Goal: Task Accomplishment & Management: Use online tool/utility

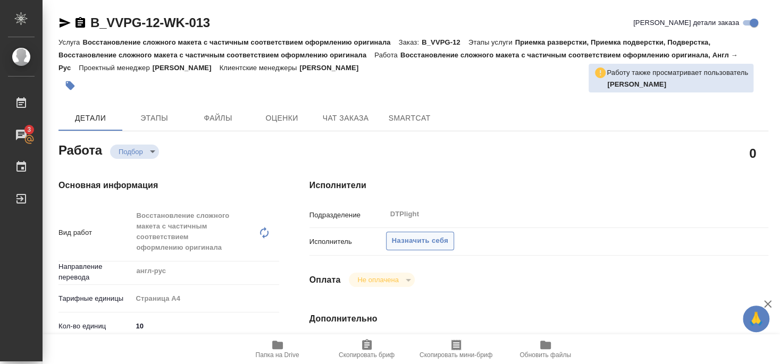
click at [432, 235] on span "Назначить себя" at bounding box center [420, 241] width 56 height 12
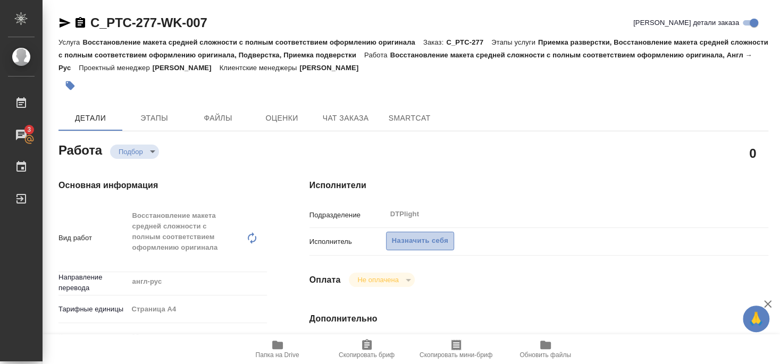
click at [434, 235] on span "Назначить себя" at bounding box center [420, 241] width 56 height 12
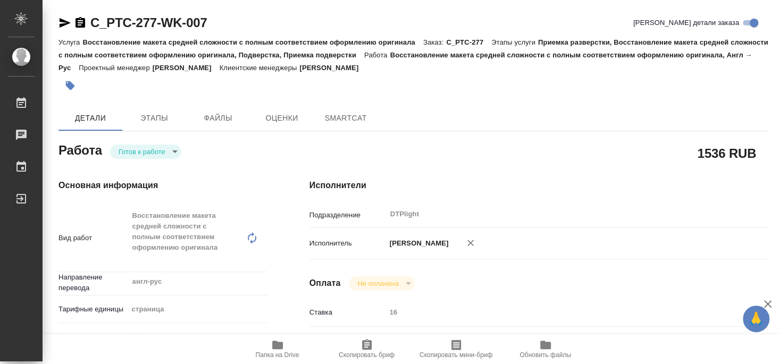
type textarea "x"
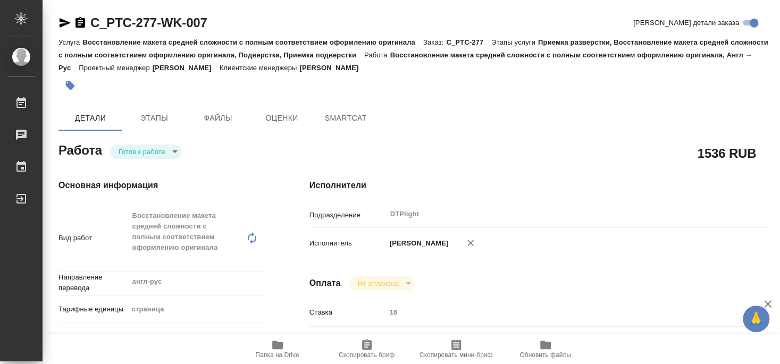
type textarea "x"
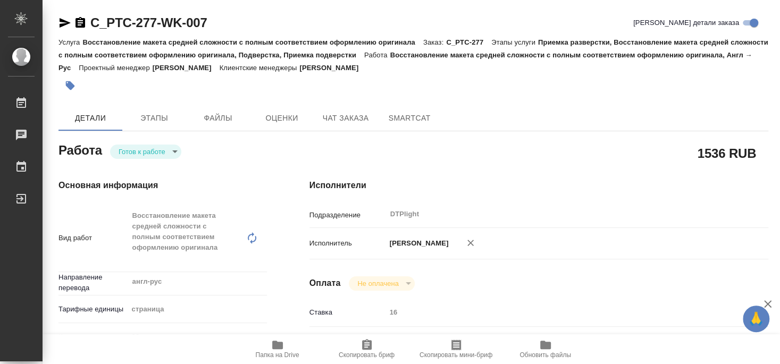
type textarea "x"
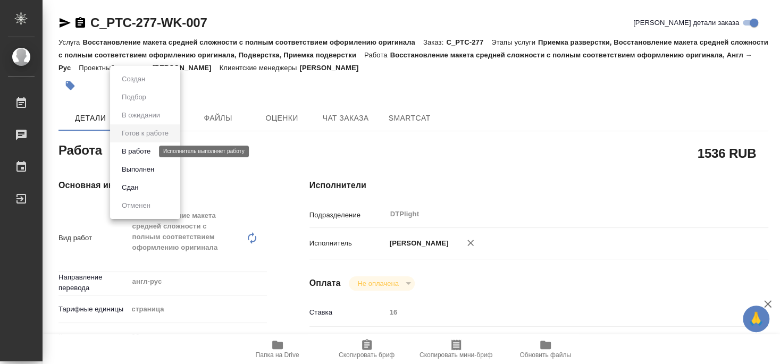
click at [145, 150] on button "В работе" at bounding box center [136, 152] width 35 height 12
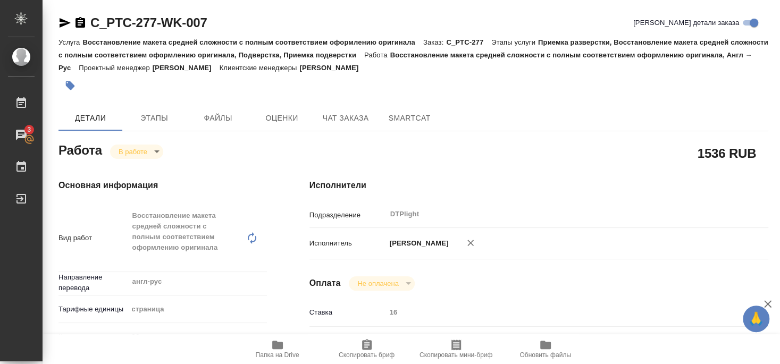
type textarea "x"
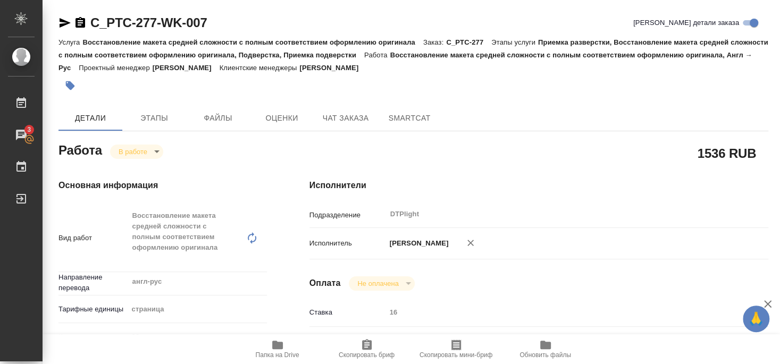
type textarea "x"
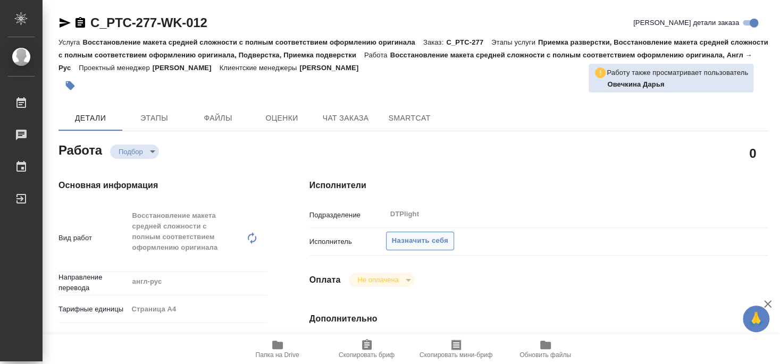
click at [431, 235] on span "Назначить себя" at bounding box center [420, 241] width 56 height 12
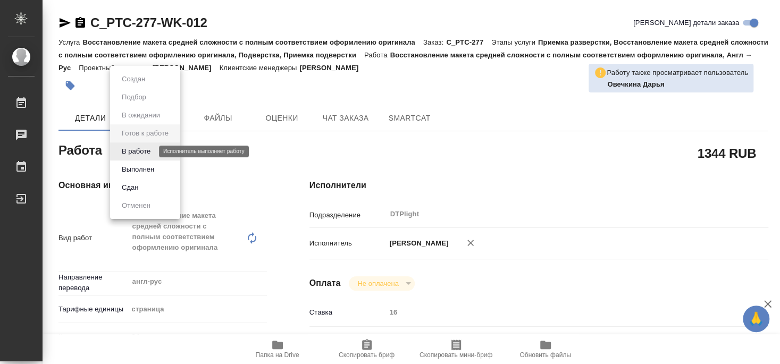
click at [141, 153] on button "В работе" at bounding box center [136, 152] width 35 height 12
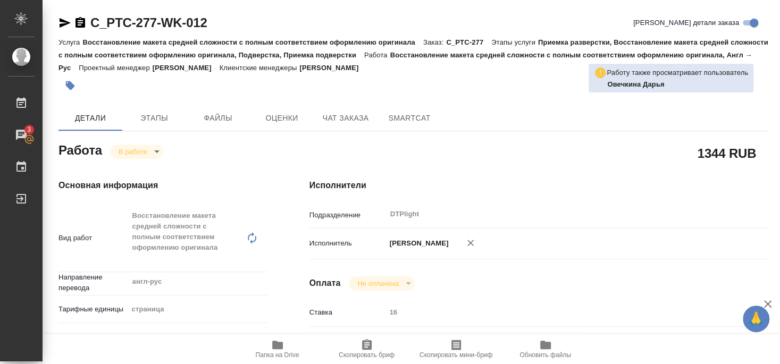
type textarea "x"
